Goal: Transaction & Acquisition: Subscribe to service/newsletter

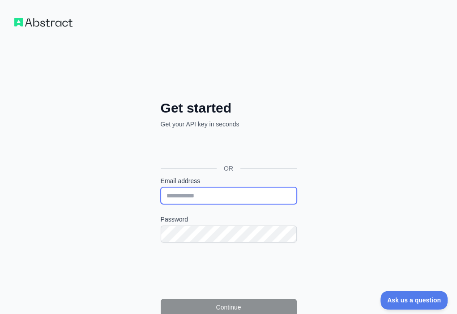
click at [161, 187] on input "Email address" at bounding box center [229, 195] width 136 height 17
paste input "**********"
type input "**********"
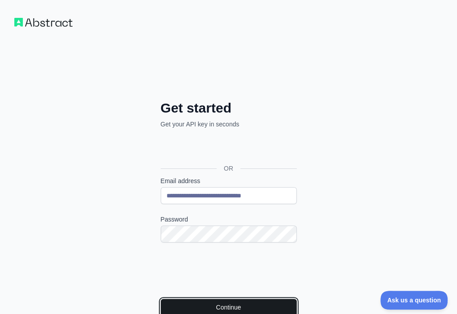
click at [161, 299] on button "Continue" at bounding box center [229, 307] width 136 height 17
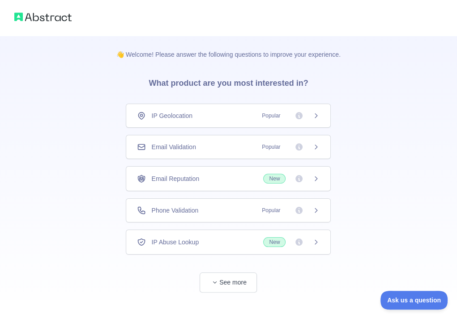
click at [208, 144] on div "Email Validation Popular" at bounding box center [228, 147] width 183 height 9
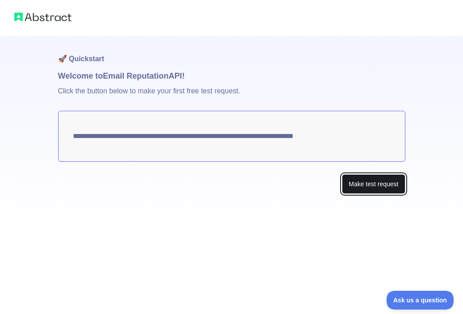
click at [373, 189] on button "Make test request" at bounding box center [373, 184] width 63 height 20
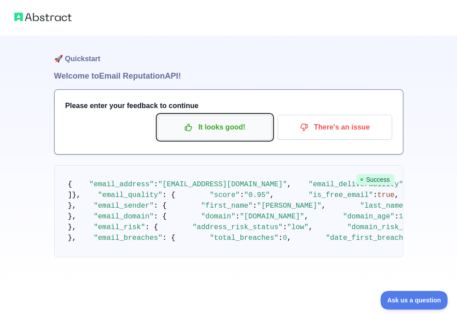
click at [204, 129] on p "It looks good!" at bounding box center [214, 127] width 101 height 15
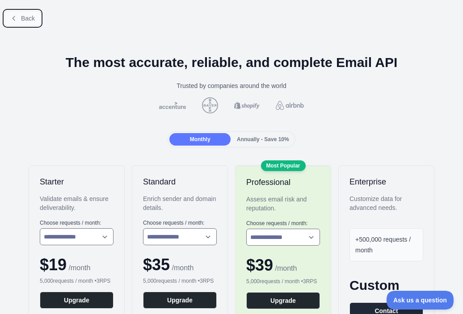
click at [16, 22] on button "Back" at bounding box center [22, 18] width 36 height 15
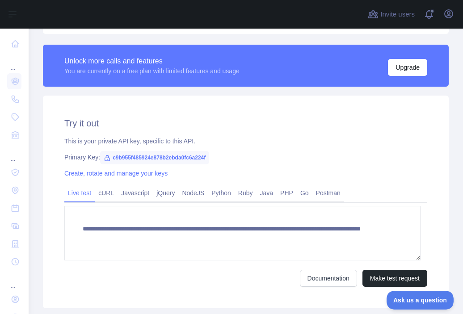
scroll to position [268, 0]
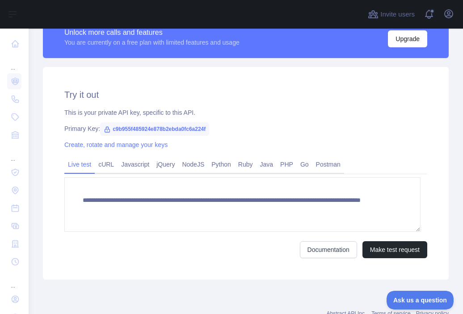
click at [157, 126] on span "c9b955f485924e878b2ebda0fc6a224f" at bounding box center [154, 129] width 109 height 13
copy span "c9b955f485924e878b2ebda0fc6a224f"
